Goal: Entertainment & Leisure: Consume media (video, audio)

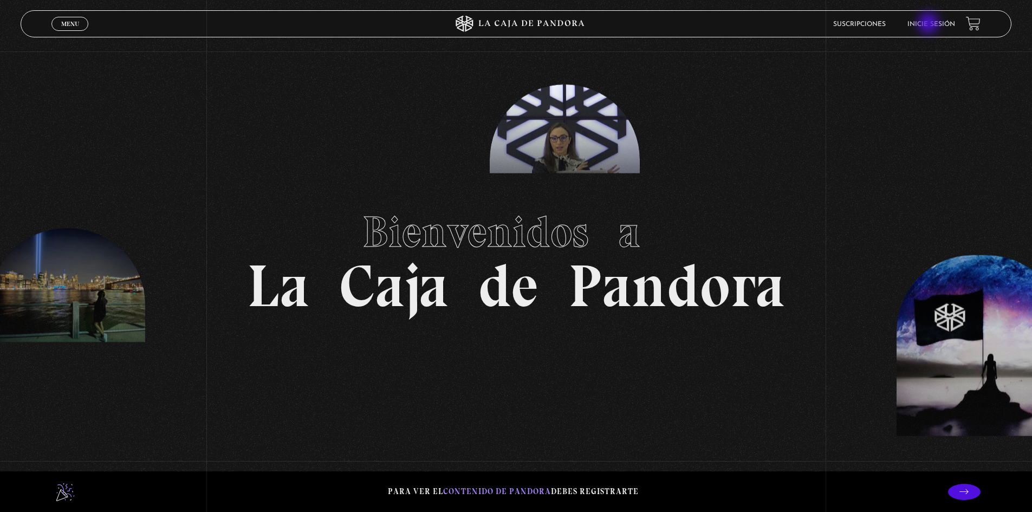
click at [929, 24] on link "Inicie sesión" at bounding box center [931, 24] width 48 height 6
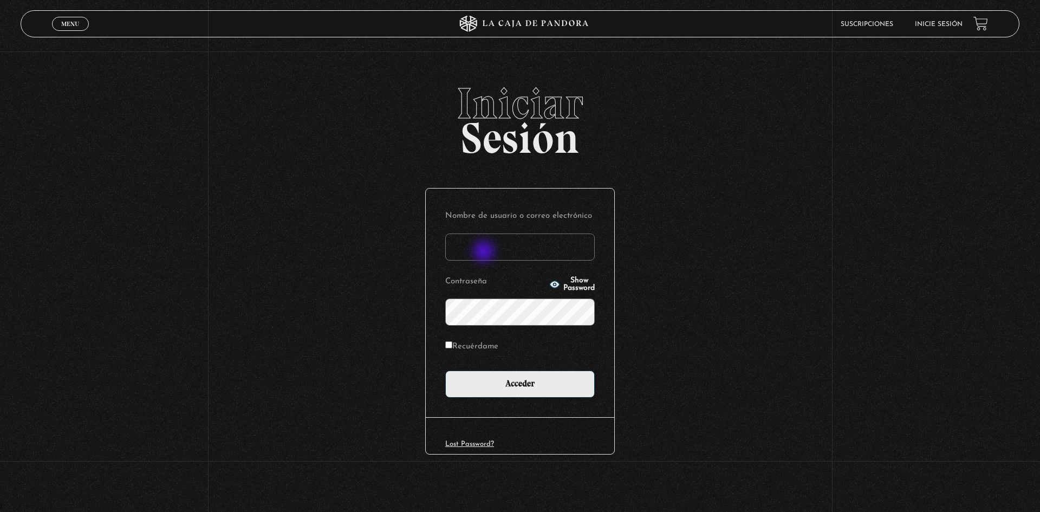
click at [485, 252] on input "Nombre de usuario o correo electrónico" at bounding box center [519, 246] width 149 height 27
type input "rebem0512"
click at [445, 370] on input "Acceder" at bounding box center [519, 383] width 149 height 27
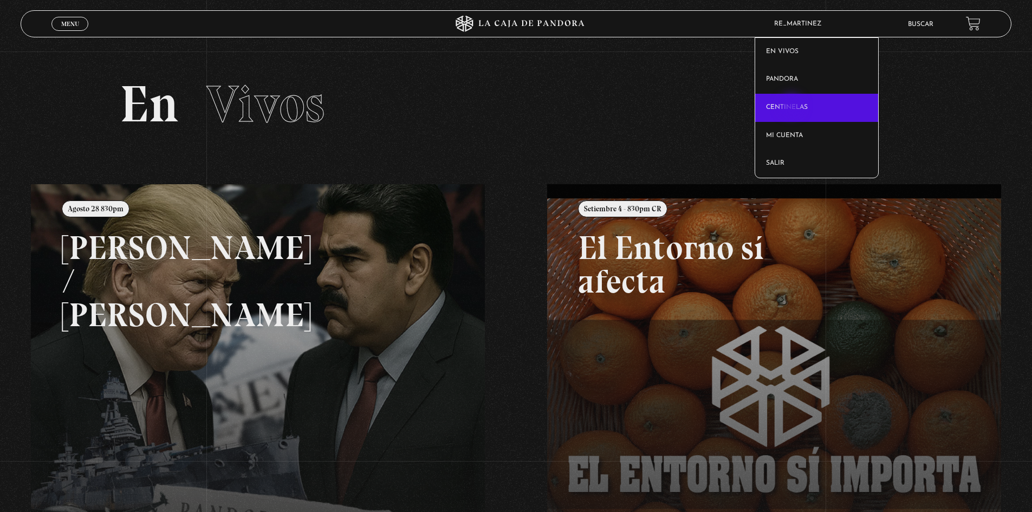
click at [792, 107] on link "Centinelas" at bounding box center [816, 108] width 123 height 28
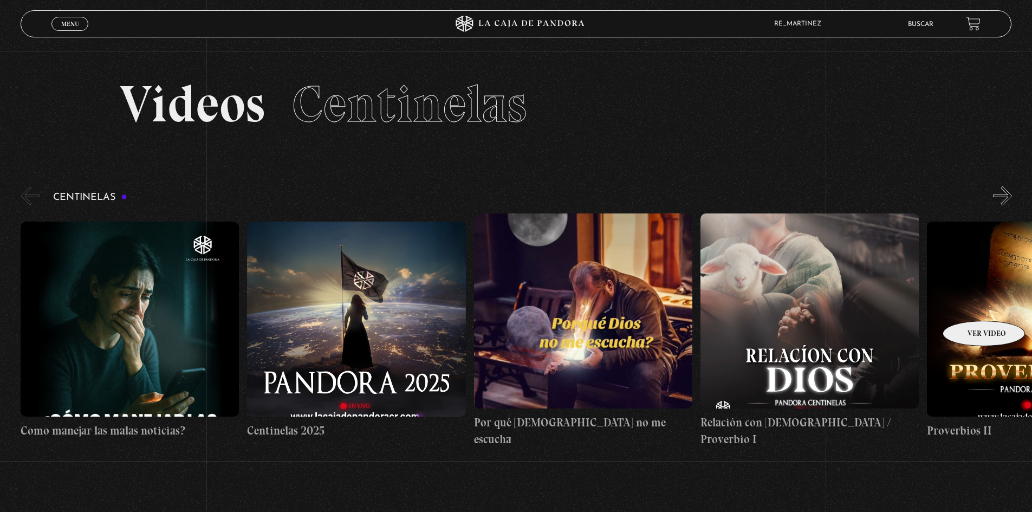
click at [969, 304] on figure at bounding box center [1035, 318] width 218 height 195
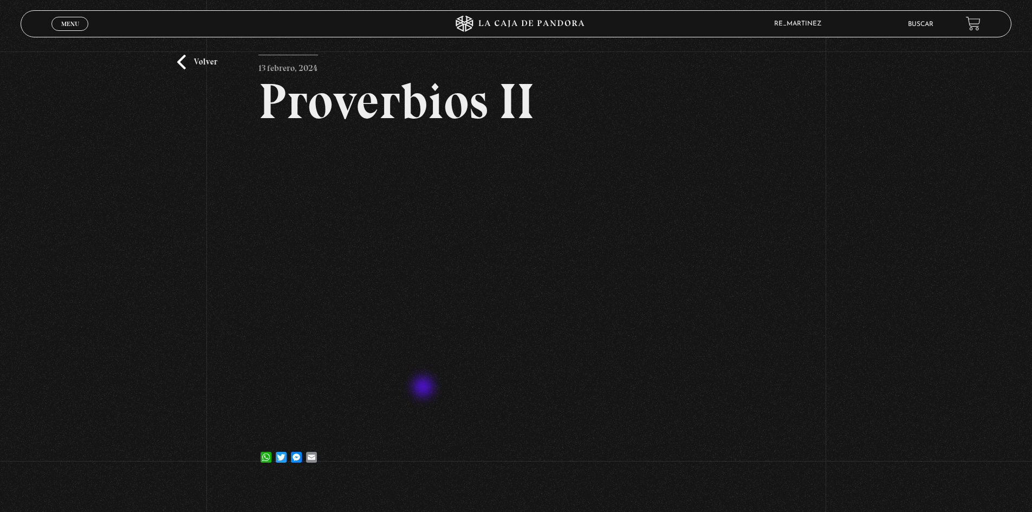
scroll to position [54, 0]
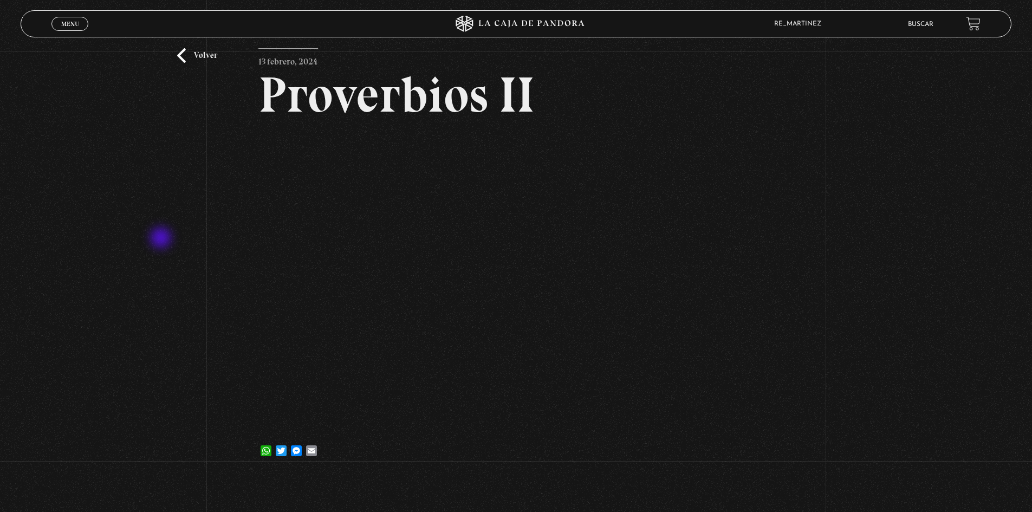
drag, startPoint x: 162, startPoint y: 239, endPoint x: 156, endPoint y: 259, distance: 20.9
click at [162, 237] on div "Volver [DATE] Proverbios II WhatsApp Twitter Messenger Email" at bounding box center [516, 236] width 1032 height 478
click at [235, 214] on div "Volver [DATE] Proverbios II WhatsApp Twitter Messenger Email" at bounding box center [516, 236] width 1032 height 478
click at [593, 93] on h2 "Proverbios II" at bounding box center [515, 95] width 515 height 50
click at [599, 93] on h2 "Proverbios II" at bounding box center [515, 95] width 515 height 50
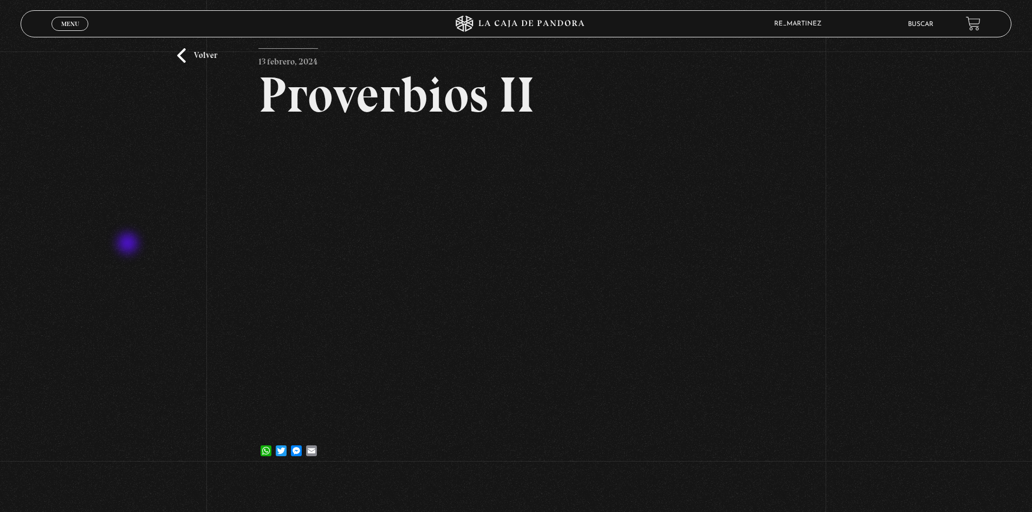
click at [129, 244] on div "Volver 13 febrero, 2024 Proverbios II WhatsApp Twitter Messenger Email" at bounding box center [516, 236] width 1032 height 478
click at [216, 229] on div "Volver 13 febrero, 2024 Proverbios II WhatsApp Twitter Messenger Email" at bounding box center [516, 236] width 1032 height 478
click at [236, 218] on div "Volver 13 febrero, 2024 Proverbios II WhatsApp Twitter Messenger Email" at bounding box center [516, 236] width 1032 height 478
click at [233, 199] on div "Volver 13 febrero, 2024 Proverbios II WhatsApp Twitter Messenger Email" at bounding box center [516, 236] width 1032 height 478
click at [218, 184] on div "Volver 13 febrero, 2024 Proverbios II WhatsApp Twitter Messenger Email" at bounding box center [516, 236] width 1032 height 478
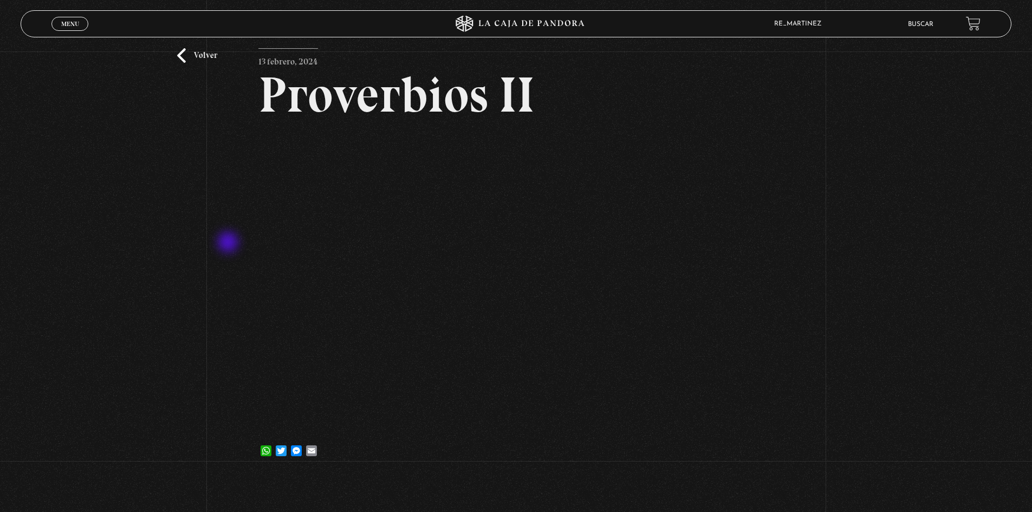
click at [229, 243] on div "Volver 13 febrero, 2024 Proverbios II WhatsApp Twitter Messenger Email" at bounding box center [516, 236] width 1032 height 478
click at [227, 255] on div "Volver 13 febrero, 2024 Proverbios II WhatsApp Twitter Messenger Email" at bounding box center [516, 236] width 1032 height 478
click at [229, 225] on div "Volver 13 febrero, 2024 Proverbios II WhatsApp Twitter Messenger Email" at bounding box center [516, 236] width 1032 height 478
click at [230, 238] on div "Volver 13 febrero, 2024 Proverbios II WhatsApp Twitter Messenger Email" at bounding box center [516, 236] width 1032 height 478
click at [227, 207] on div "Volver 13 febrero, 2024 Proverbios II WhatsApp Twitter Messenger Email" at bounding box center [516, 236] width 1032 height 478
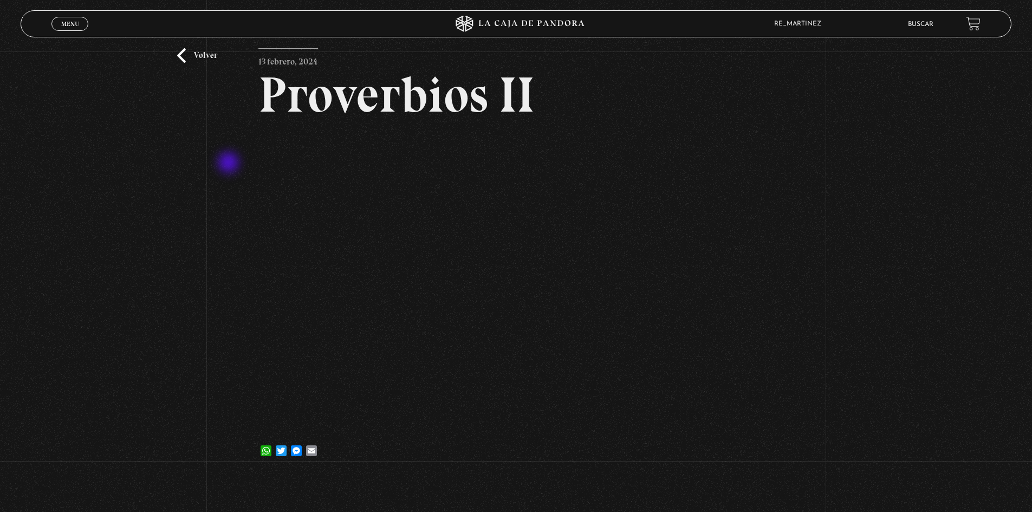
click at [230, 164] on div "Volver 13 febrero, 2024 Proverbios II WhatsApp Twitter Messenger Email" at bounding box center [516, 236] width 1032 height 478
click at [219, 170] on div "Volver 13 febrero, 2024 Proverbios II WhatsApp Twitter Messenger Email" at bounding box center [516, 236] width 1032 height 478
click at [233, 196] on div "Volver 13 febrero, 2024 Proverbios II WhatsApp Twitter Messenger Email" at bounding box center [516, 236] width 1032 height 478
click at [236, 162] on div "Volver 13 febrero, 2024 Proverbios II WhatsApp Twitter Messenger Email" at bounding box center [516, 236] width 1032 height 478
click at [225, 156] on div "Volver 13 febrero, 2024 Proverbios II WhatsApp Twitter Messenger Email" at bounding box center [516, 236] width 1032 height 478
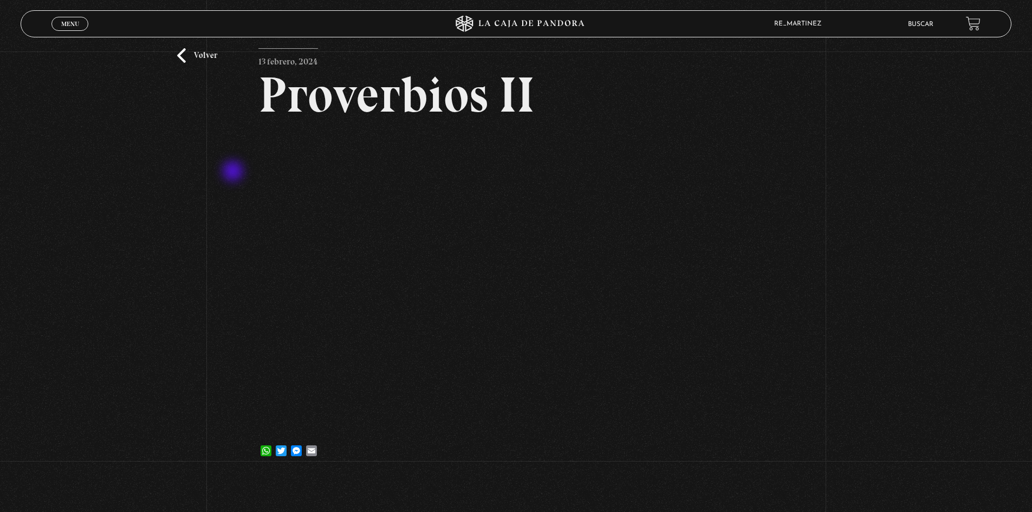
click at [234, 172] on div "Volver 13 febrero, 2024 Proverbios II WhatsApp Twitter Messenger Email" at bounding box center [516, 236] width 1032 height 478
click at [236, 170] on div "Volver 13 febrero, 2024 Proverbios II WhatsApp Twitter Messenger Email" at bounding box center [516, 236] width 1032 height 478
click at [234, 201] on div "Volver 13 febrero, 2024 Proverbios II WhatsApp Twitter Messenger Email" at bounding box center [516, 236] width 1032 height 478
click at [226, 244] on div "Volver 13 febrero, 2024 Proverbios II WhatsApp Twitter Messenger Email" at bounding box center [516, 236] width 1032 height 478
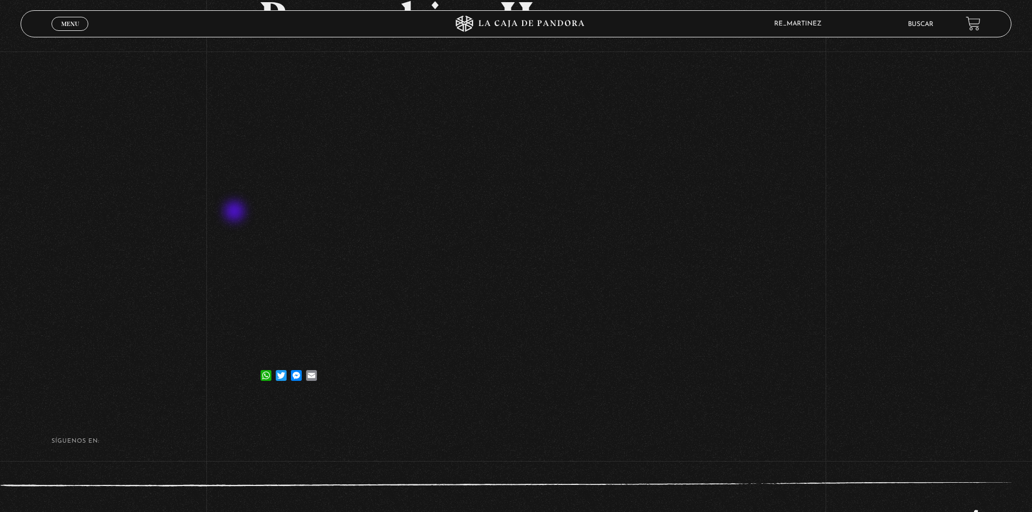
scroll to position [118, 0]
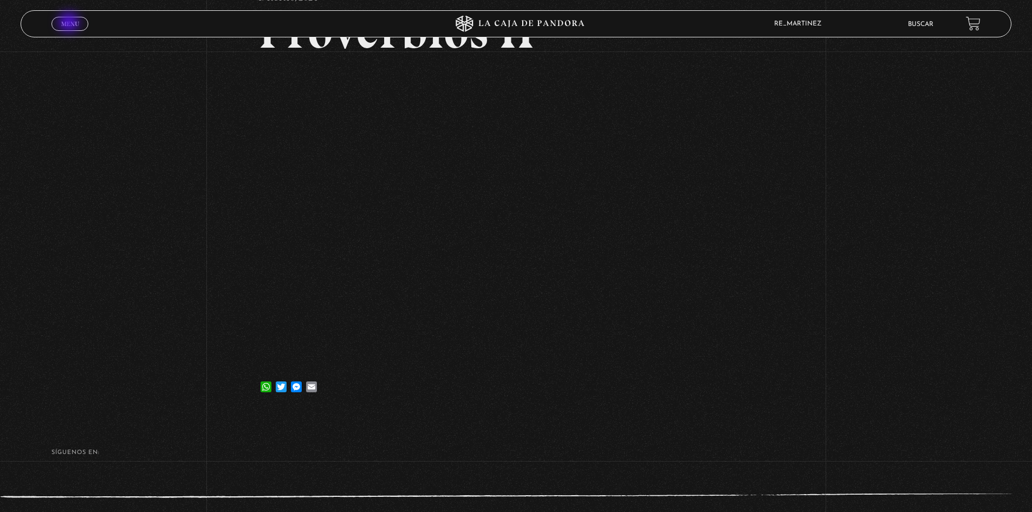
click at [70, 23] on span "Menu" at bounding box center [70, 24] width 18 height 6
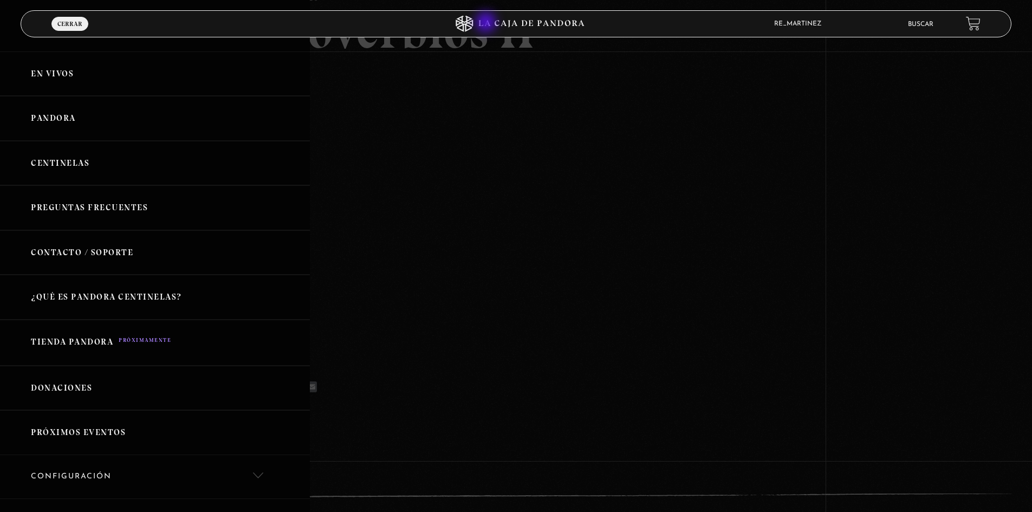
click at [487, 23] on icon at bounding box center [516, 24] width 310 height 16
click at [462, 24] on icon at bounding box center [463, 24] width 17 height 16
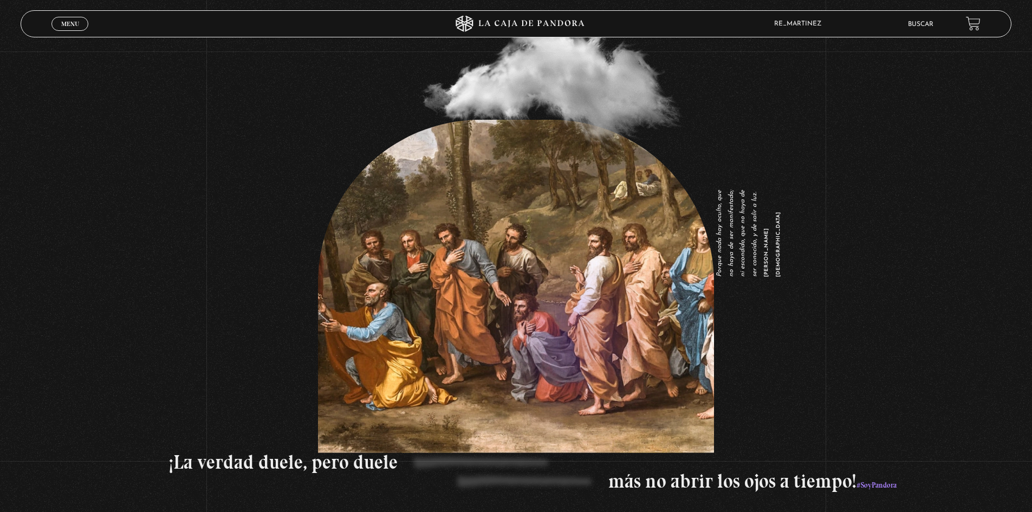
scroll to position [1766, 0]
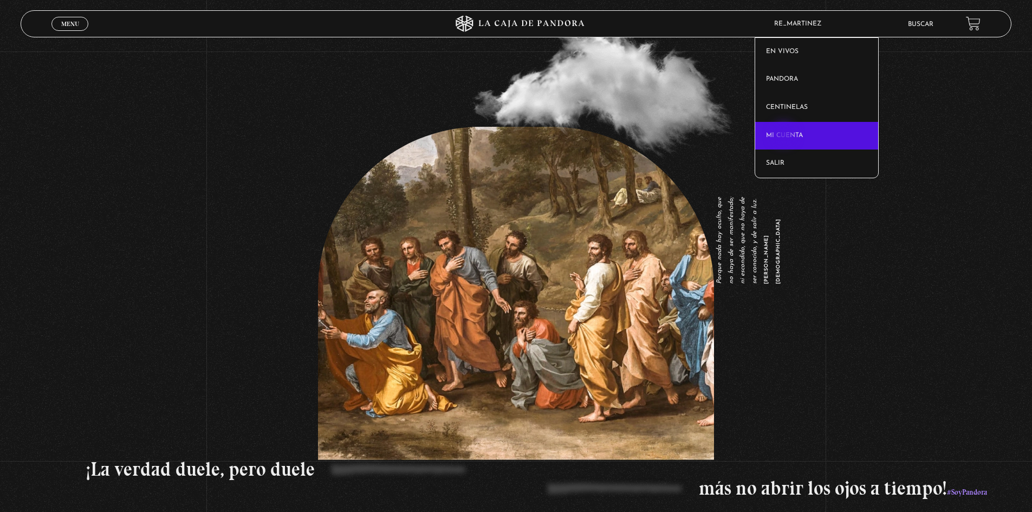
click at [785, 135] on link "Mi cuenta" at bounding box center [816, 136] width 123 height 28
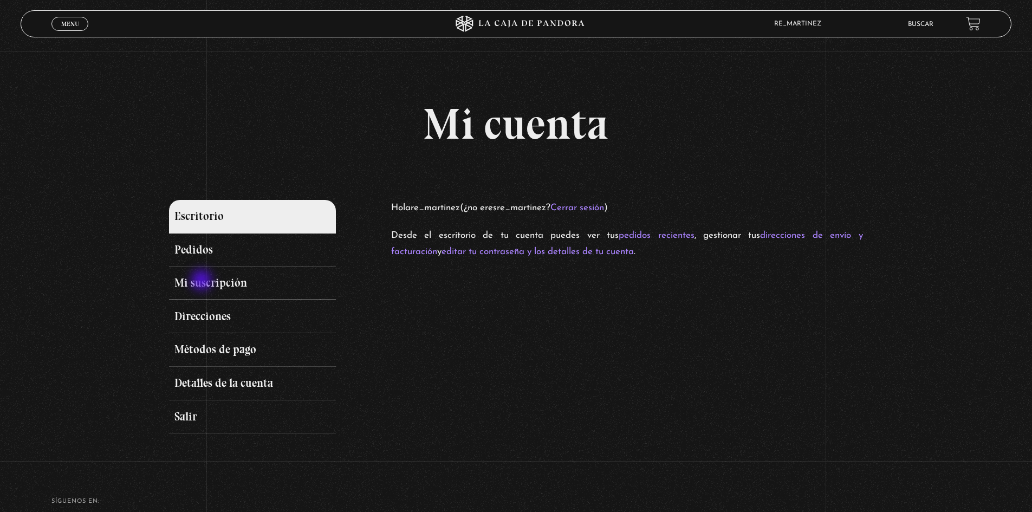
click at [203, 281] on link "Mi suscripción" at bounding box center [252, 283] width 166 height 34
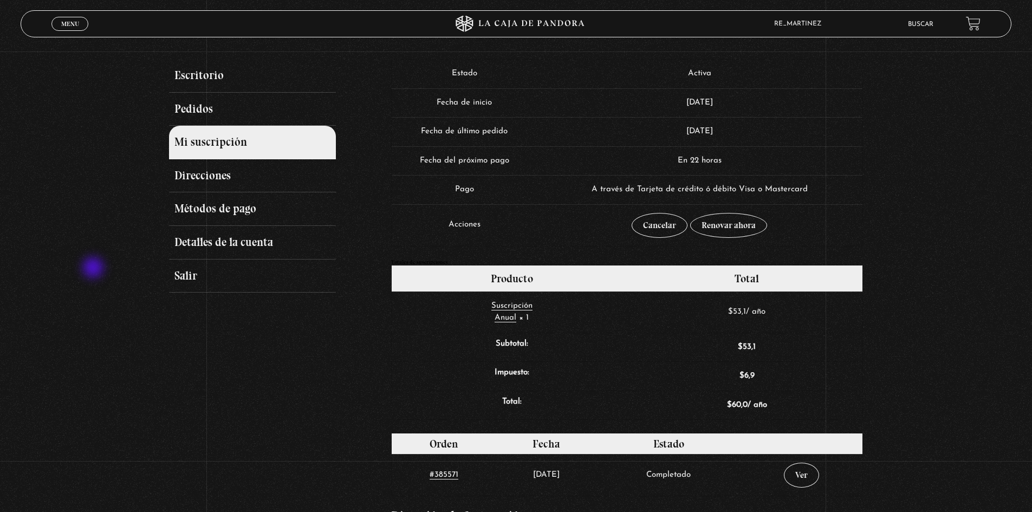
scroll to position [108, 0]
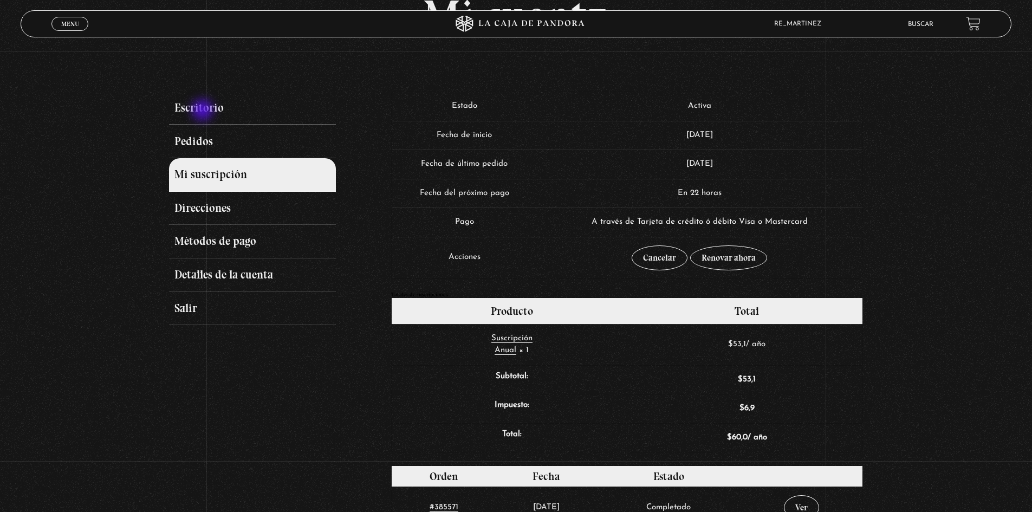
click at [204, 111] on link "Escritorio" at bounding box center [252, 109] width 166 height 34
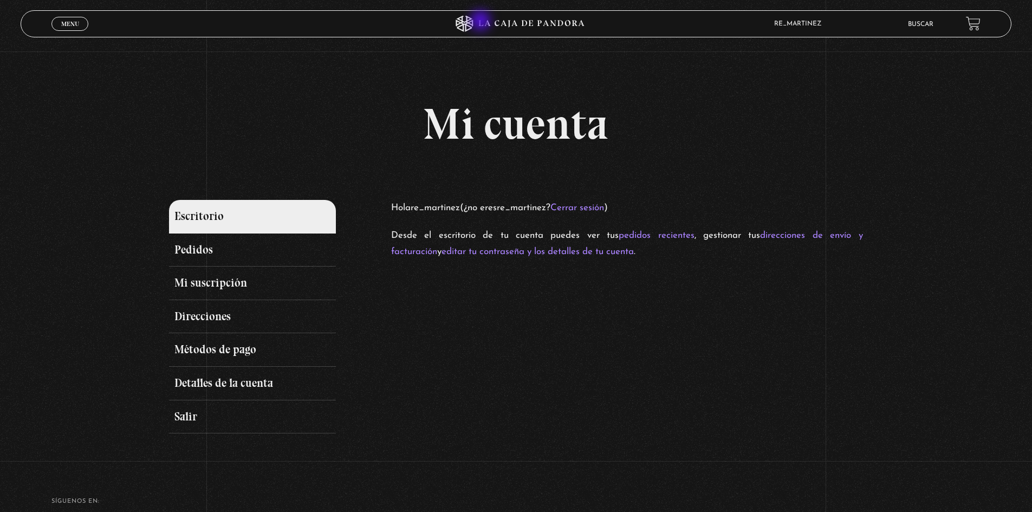
click at [481, 22] on icon at bounding box center [516, 24] width 310 height 16
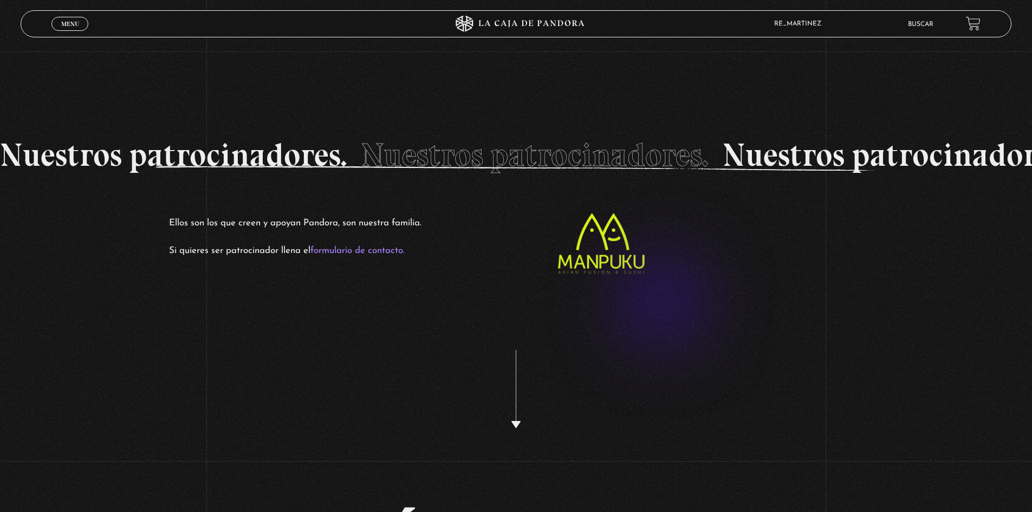
scroll to position [2091, 0]
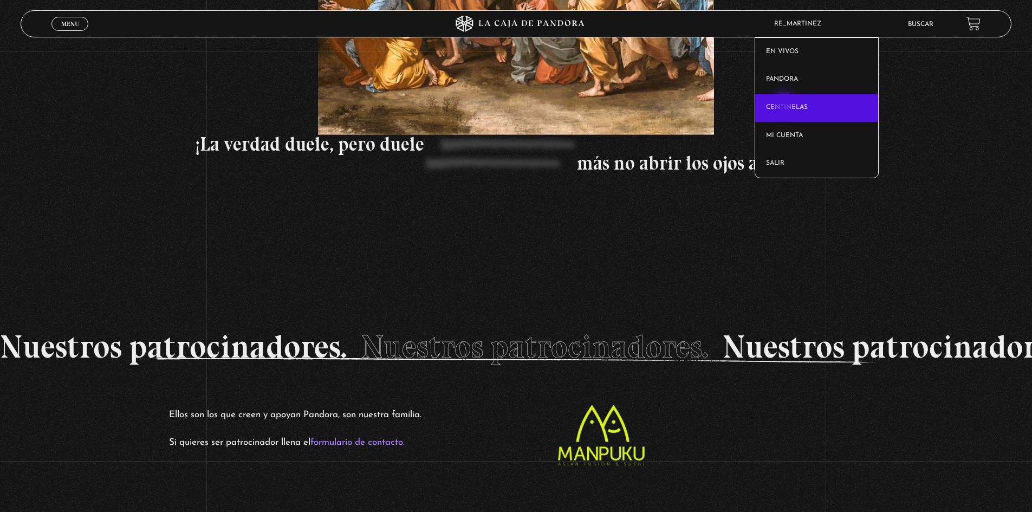
click at [785, 105] on link "Centinelas" at bounding box center [816, 108] width 123 height 28
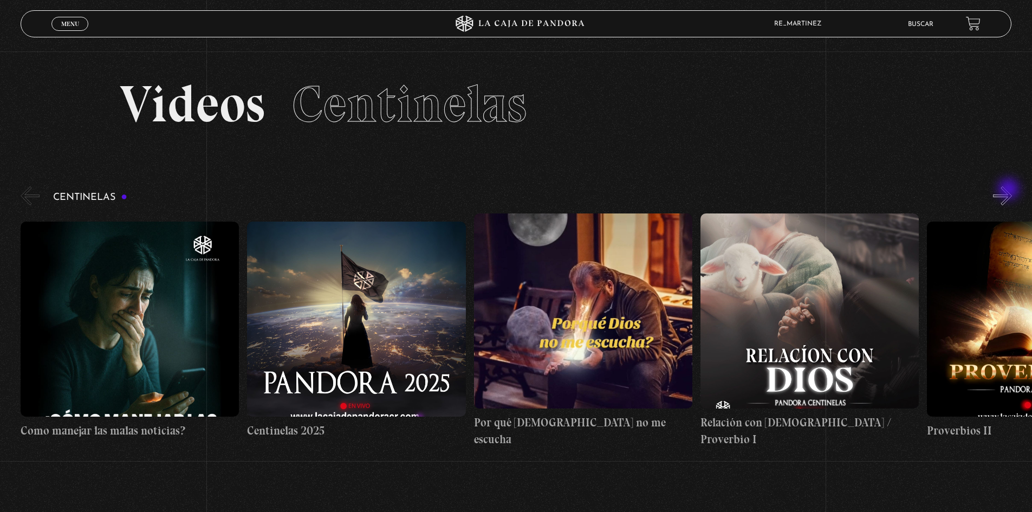
click at [1009, 190] on button "»" at bounding box center [1002, 195] width 19 height 19
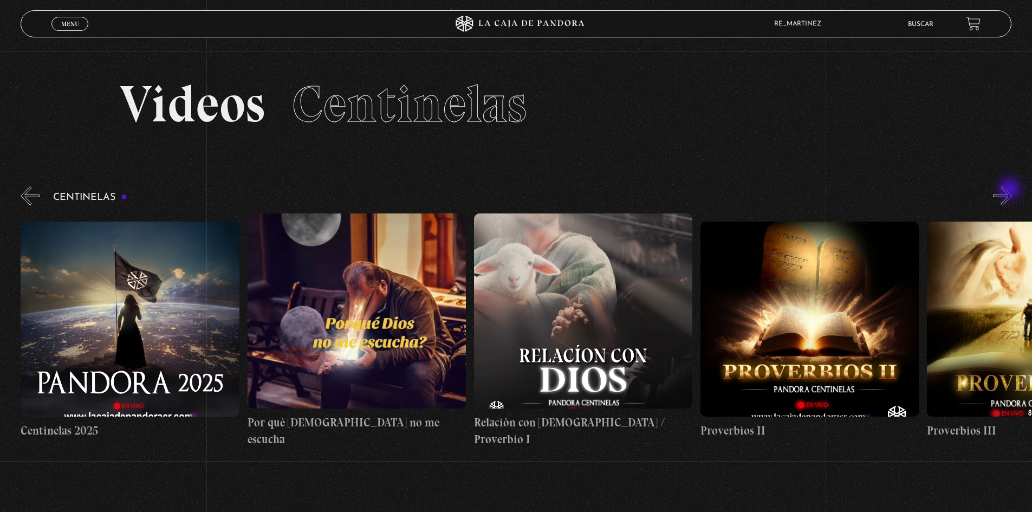
click at [1010, 190] on button "»" at bounding box center [1002, 195] width 19 height 19
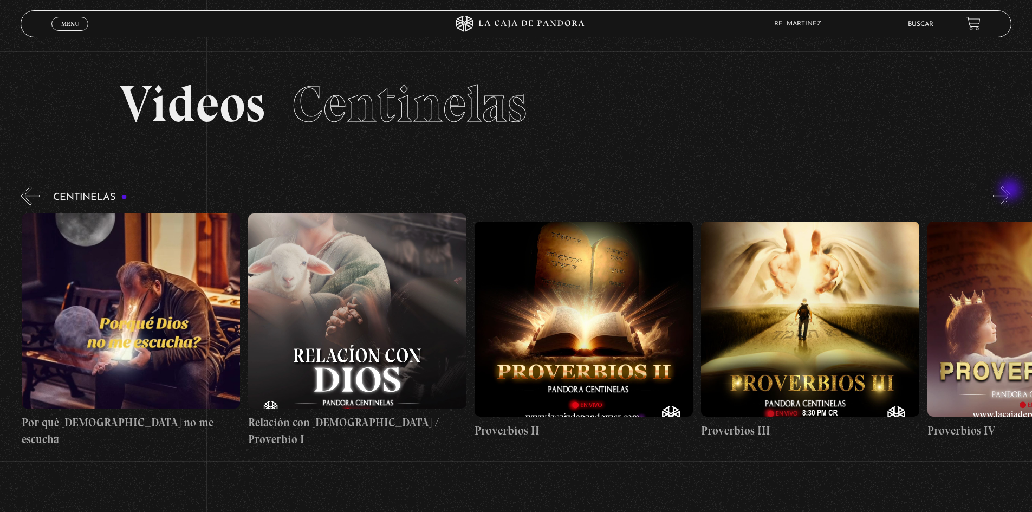
scroll to position [0, 453]
click at [1011, 195] on button "»" at bounding box center [1002, 195] width 19 height 19
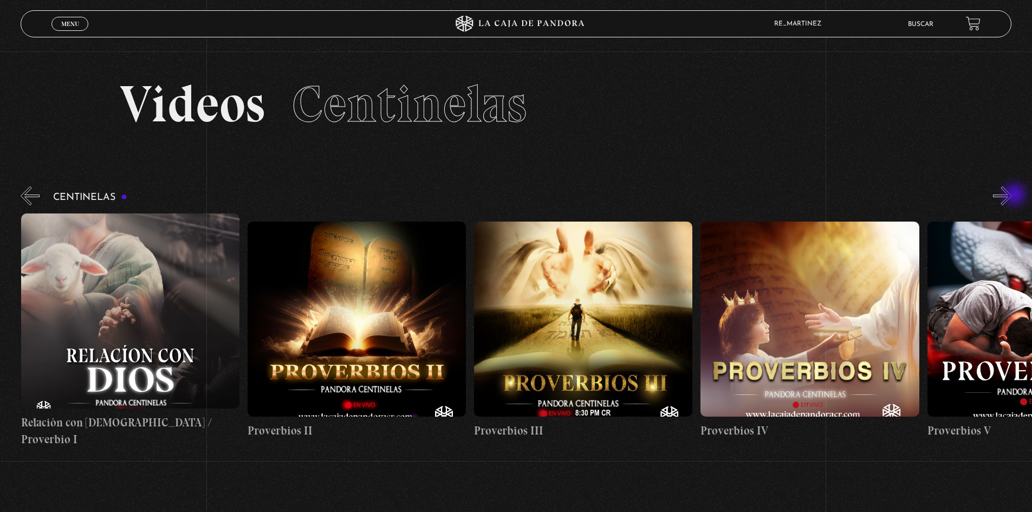
click at [1011, 195] on button "»" at bounding box center [1002, 195] width 19 height 19
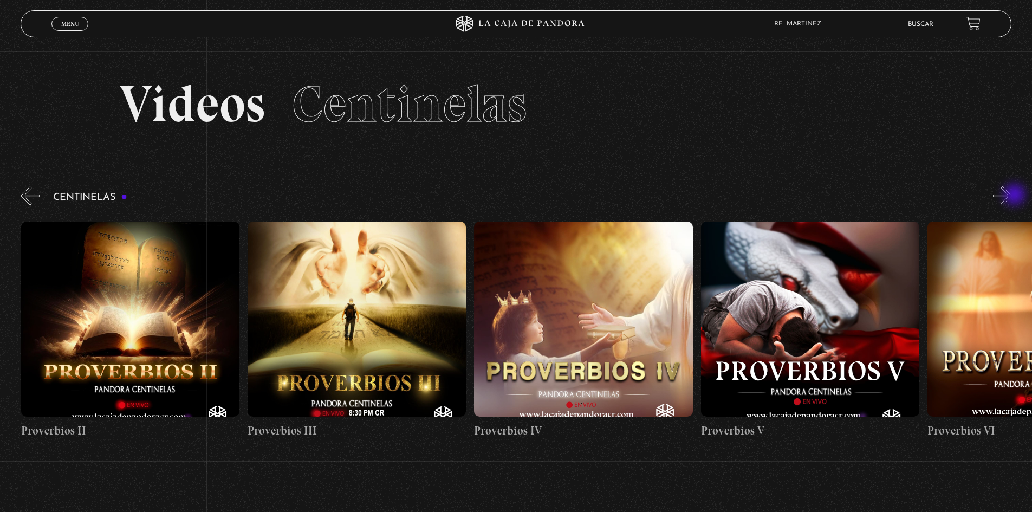
scroll to position [0, 906]
click at [1011, 195] on button "»" at bounding box center [1002, 195] width 19 height 19
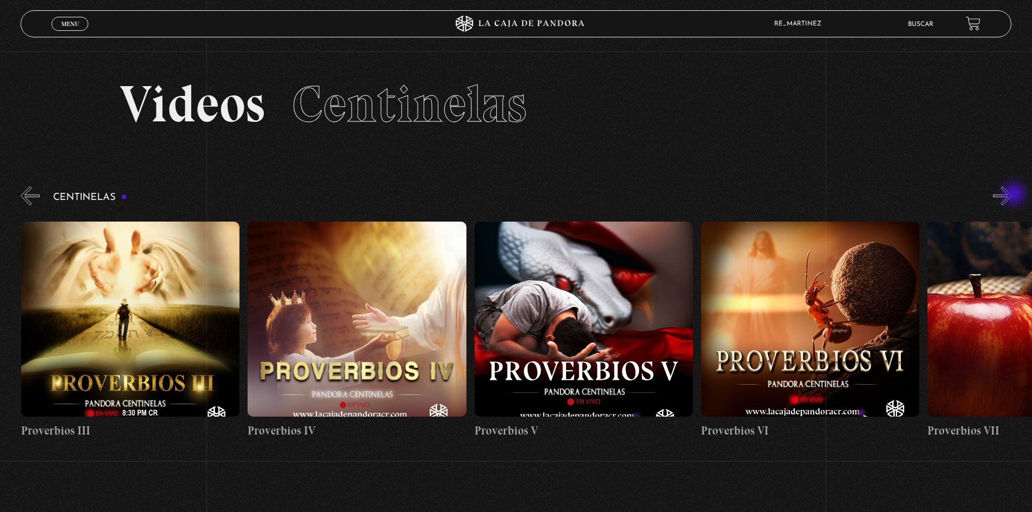
scroll to position [0, 1132]
